Goal: Information Seeking & Learning: Learn about a topic

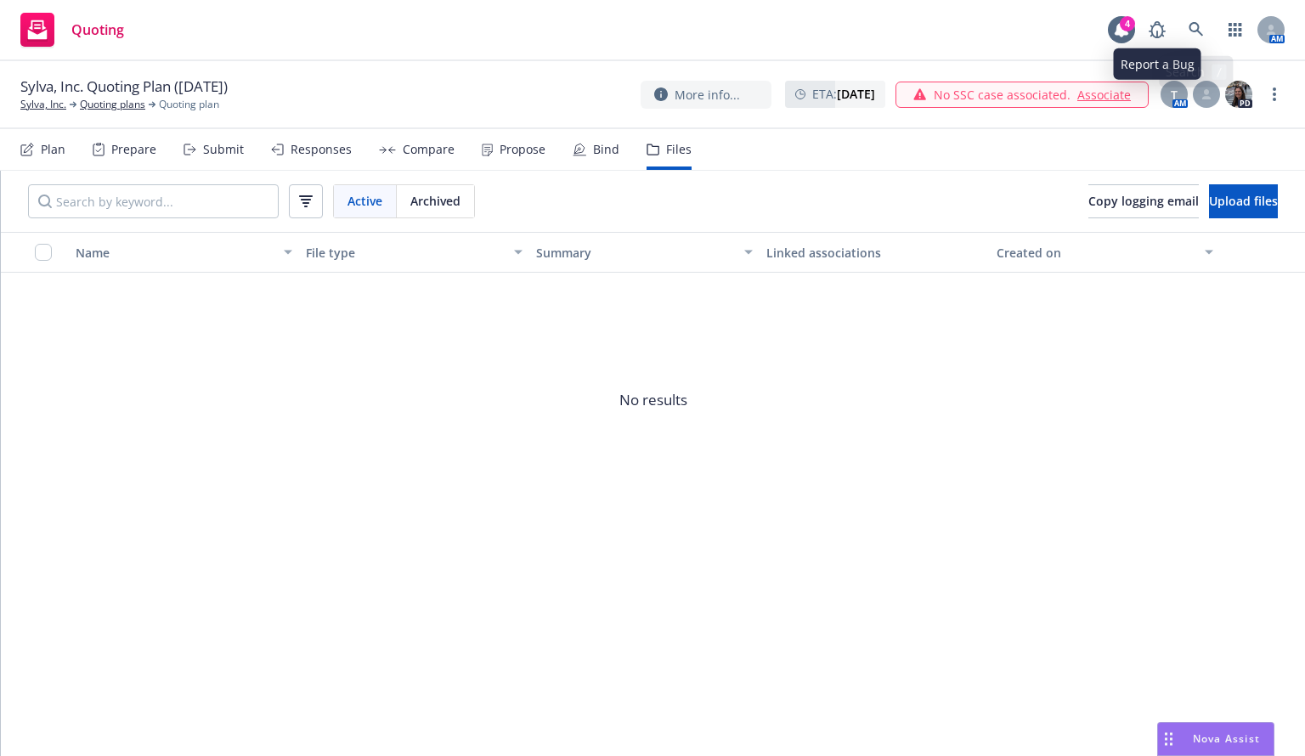
click at [1198, 18] on link at bounding box center [1197, 30] width 34 height 34
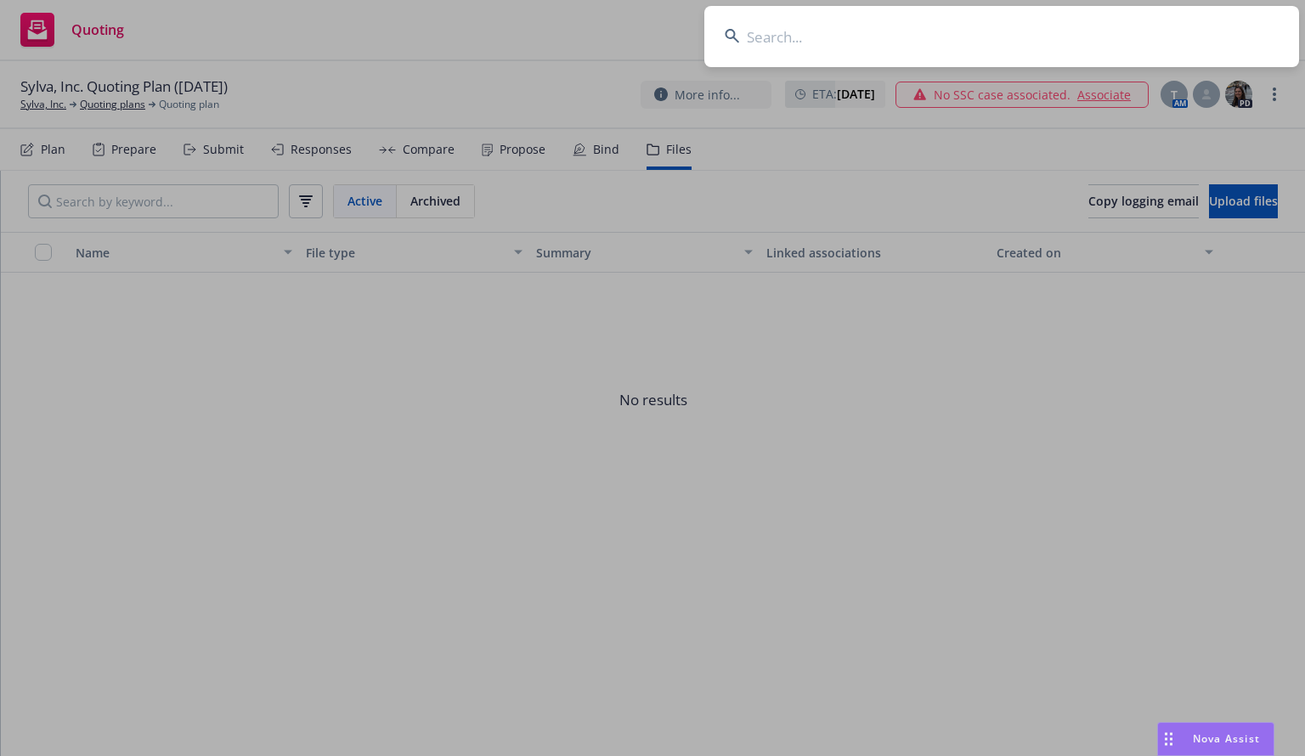
click at [936, 31] on input at bounding box center [1002, 36] width 595 height 61
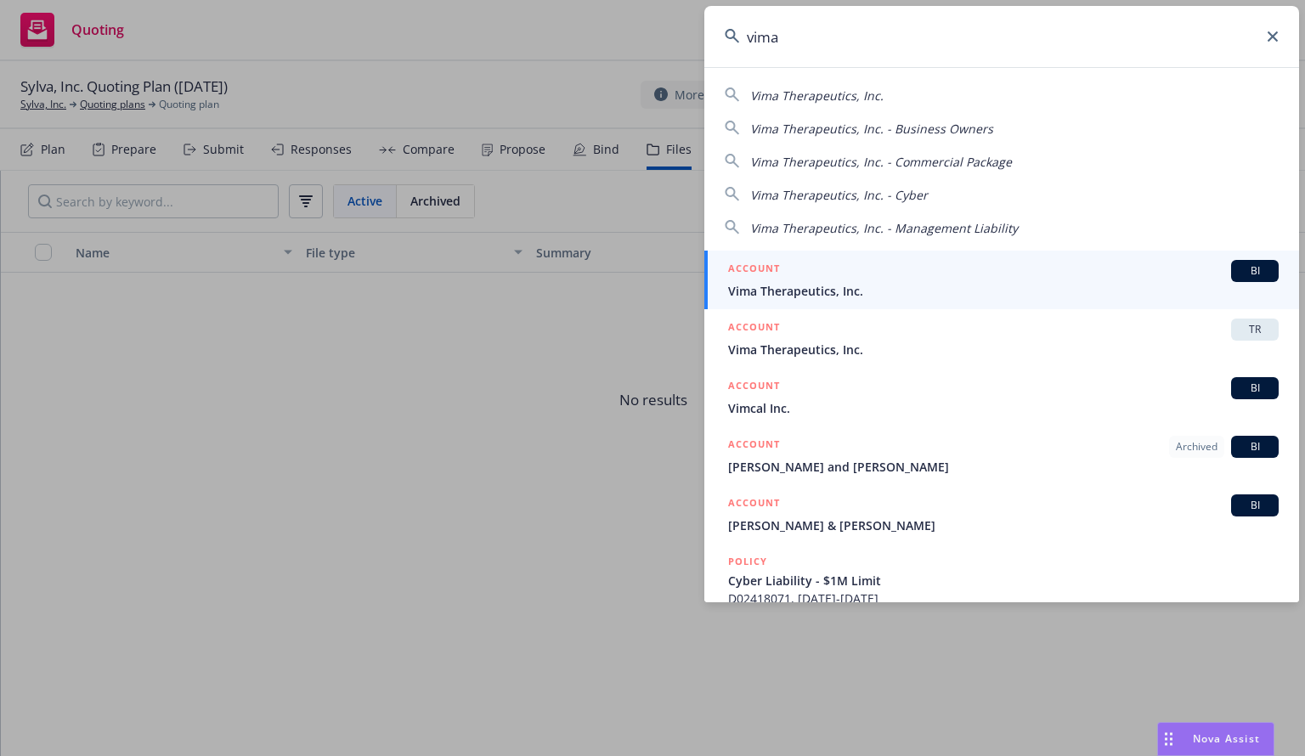
type input "vima"
click at [818, 298] on span "Vima Therapeutics, Inc." at bounding box center [1003, 291] width 551 height 18
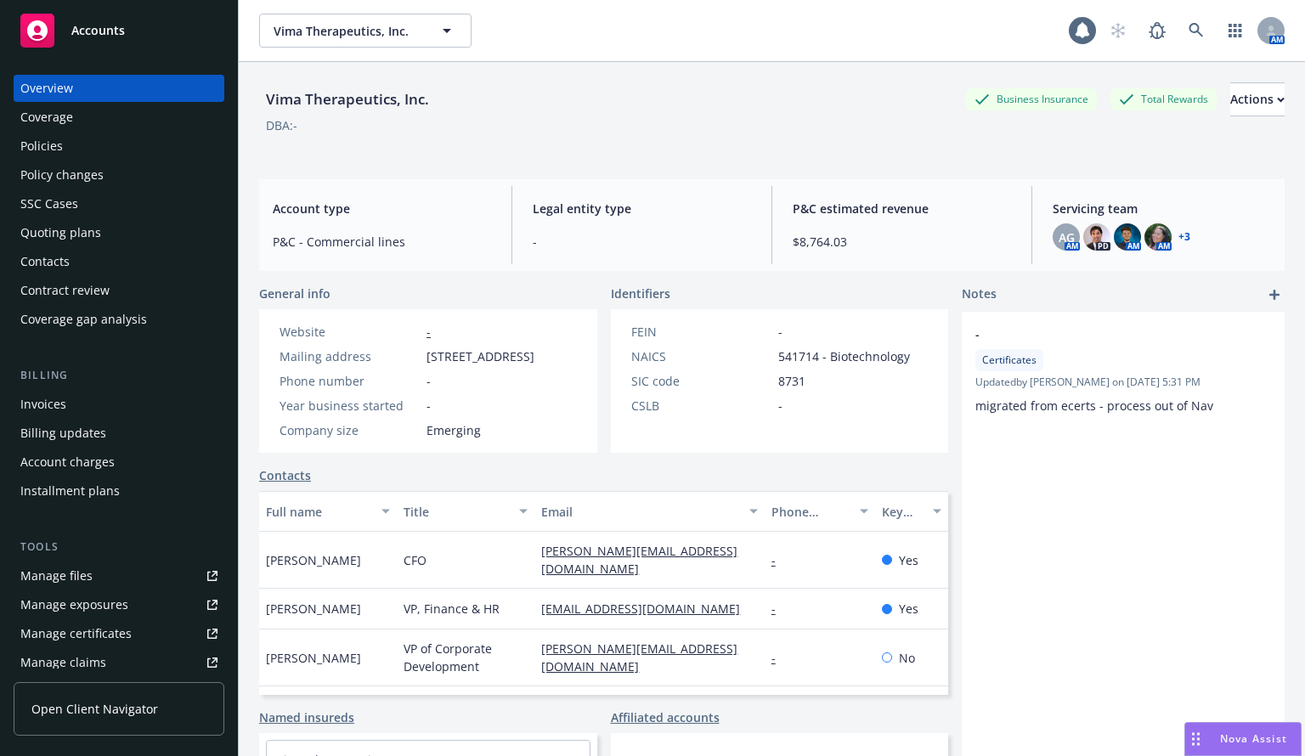
click at [54, 145] on div "Policies" at bounding box center [41, 146] width 42 height 27
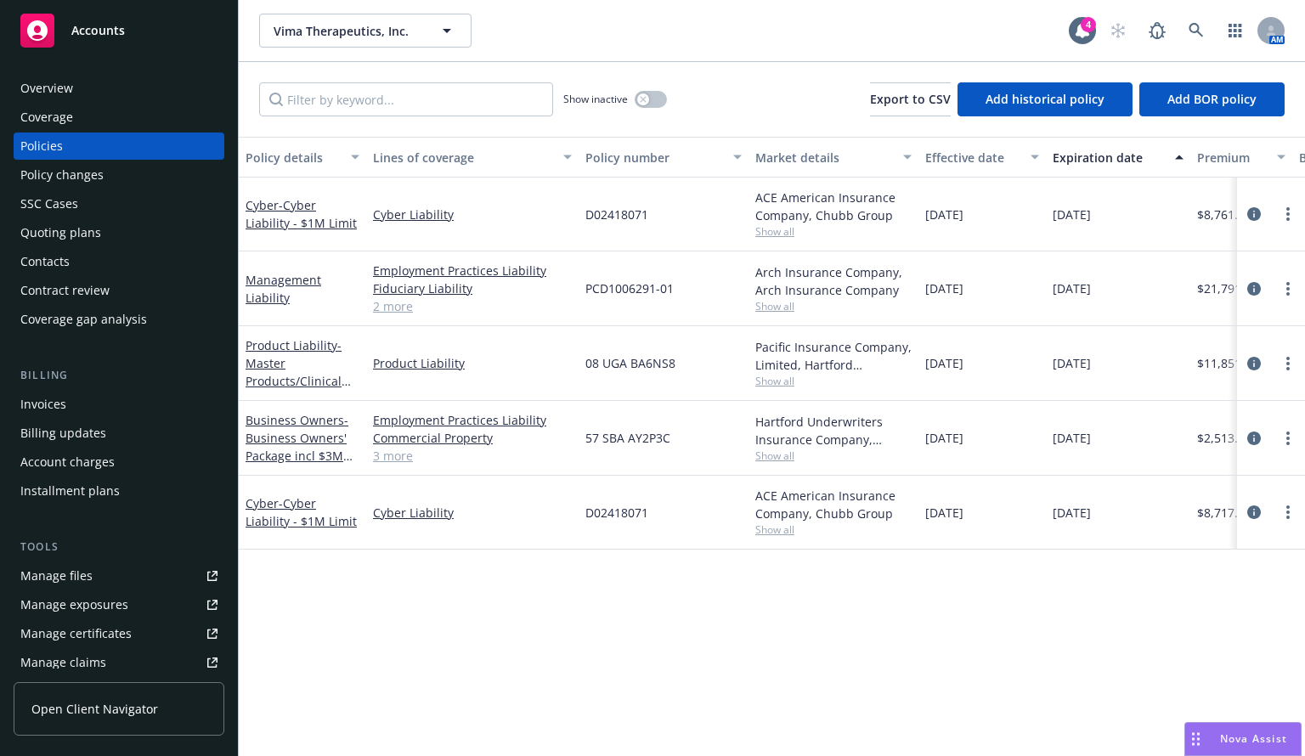
click at [411, 309] on link "2 more" at bounding box center [472, 306] width 199 height 18
